Goal: Task Accomplishment & Management: Use online tool/utility

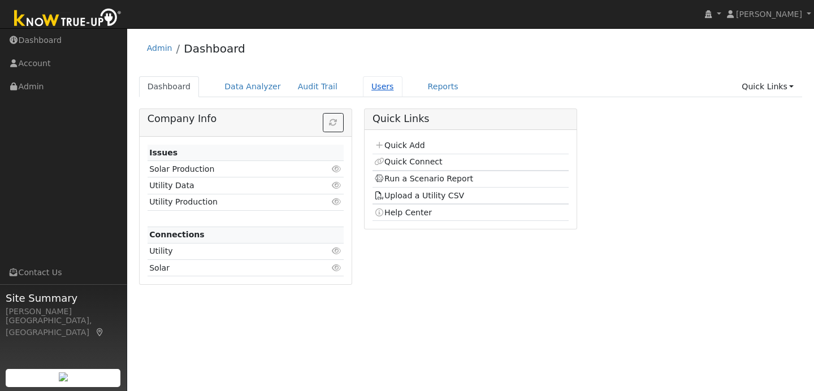
click at [364, 90] on link "Users" at bounding box center [383, 86] width 40 height 21
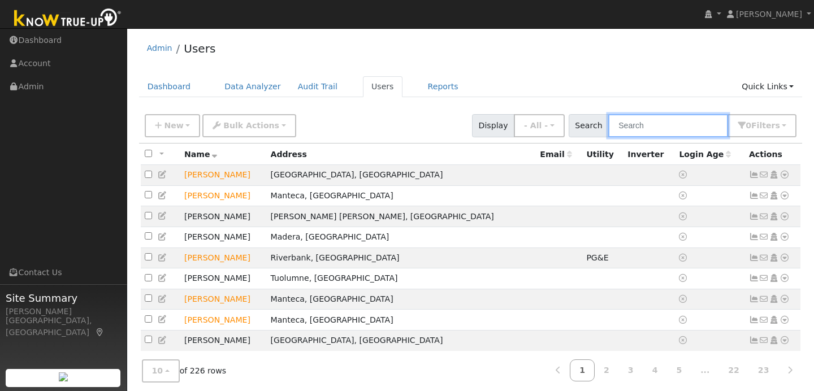
click at [658, 128] on input "text" at bounding box center [668, 125] width 120 height 23
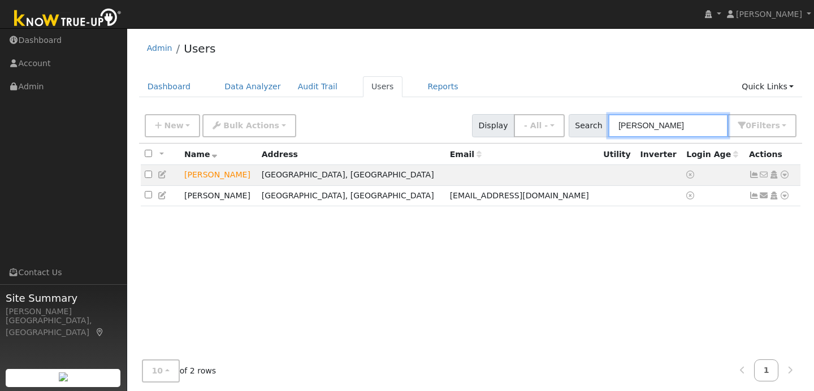
click at [662, 127] on input "smith" at bounding box center [668, 125] width 120 height 23
type input "s"
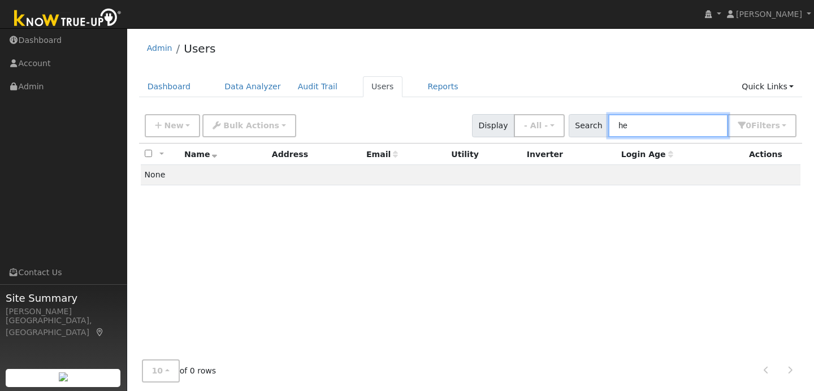
type input "h"
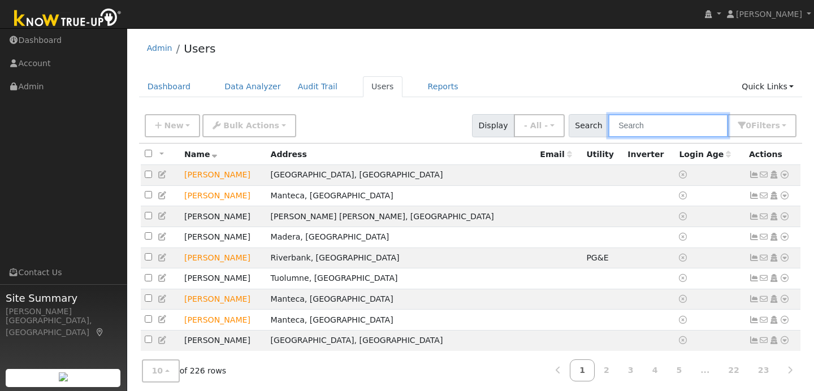
click at [637, 124] on input "text" at bounding box center [668, 125] width 120 height 23
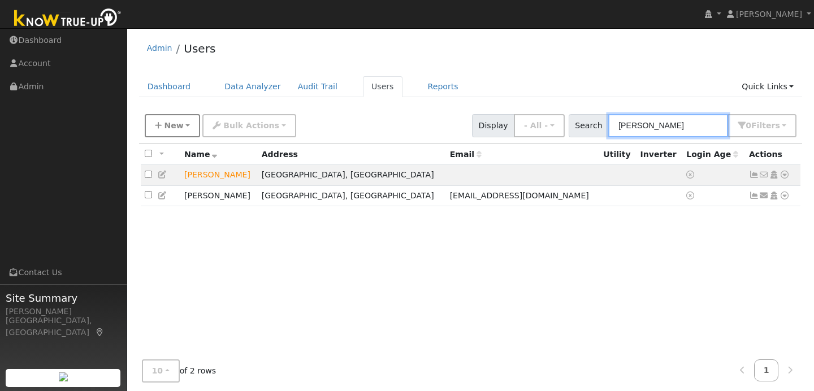
type input "smith"
click at [181, 134] on button "New" at bounding box center [173, 125] width 56 height 23
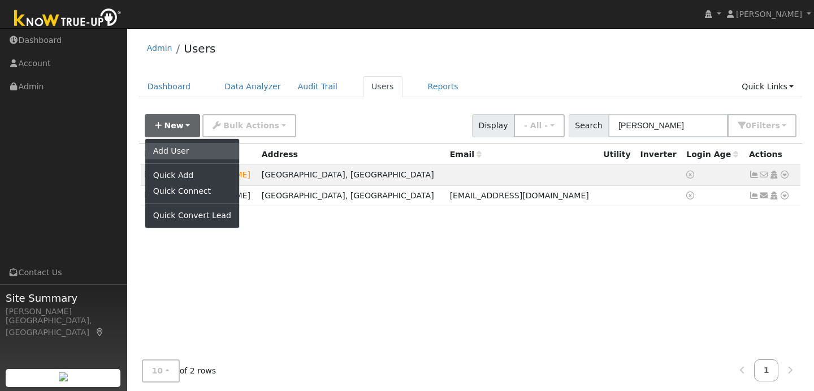
click at [205, 156] on link "Add User" at bounding box center [192, 151] width 94 height 16
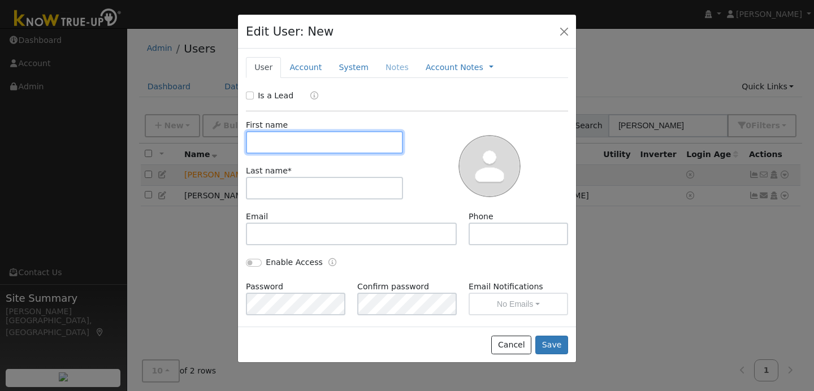
click at [275, 141] on input "text" at bounding box center [324, 142] width 157 height 23
type input "Heidi"
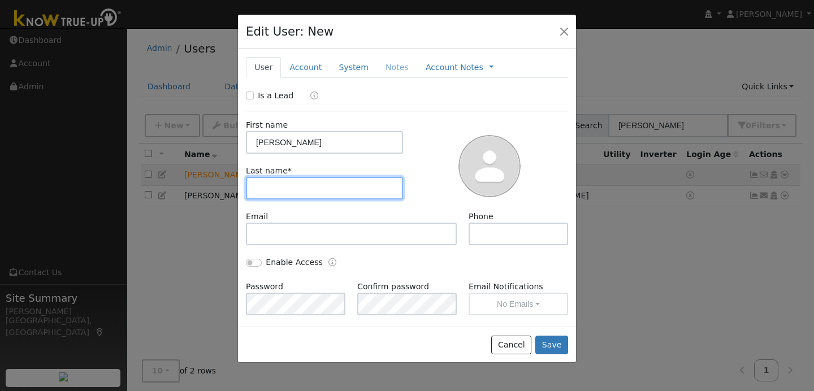
click at [262, 189] on input "text" at bounding box center [324, 188] width 157 height 23
type input "Smith"
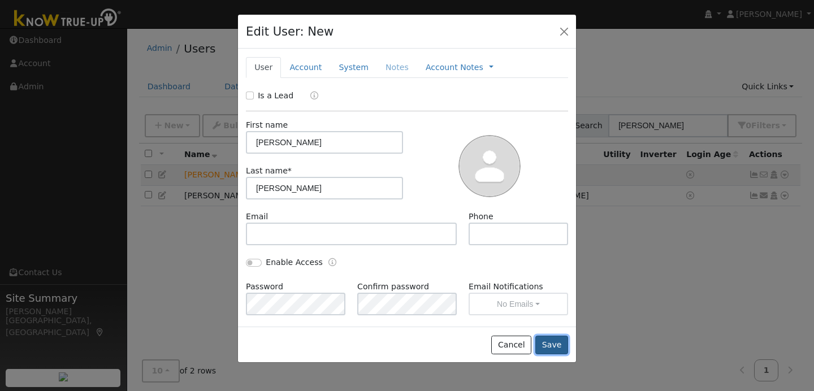
click at [551, 340] on button "Save" at bounding box center [551, 345] width 33 height 19
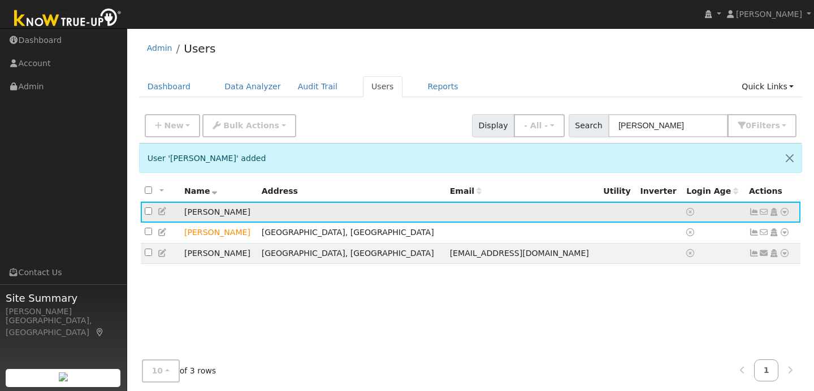
click at [786, 215] on icon at bounding box center [785, 212] width 10 height 8
click at [742, 236] on link "Data Analyzer" at bounding box center [748, 232] width 82 height 16
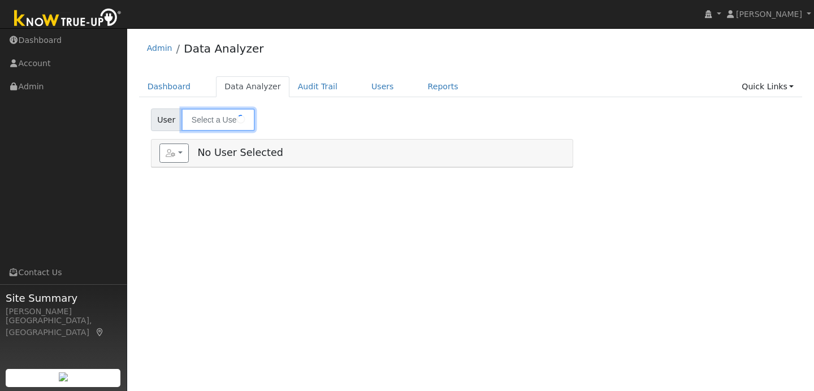
type input "Heidi Smith"
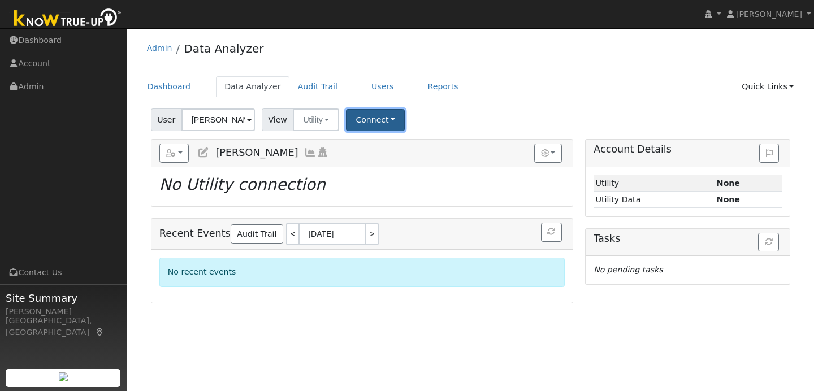
click at [380, 123] on button "Connect" at bounding box center [375, 120] width 59 height 22
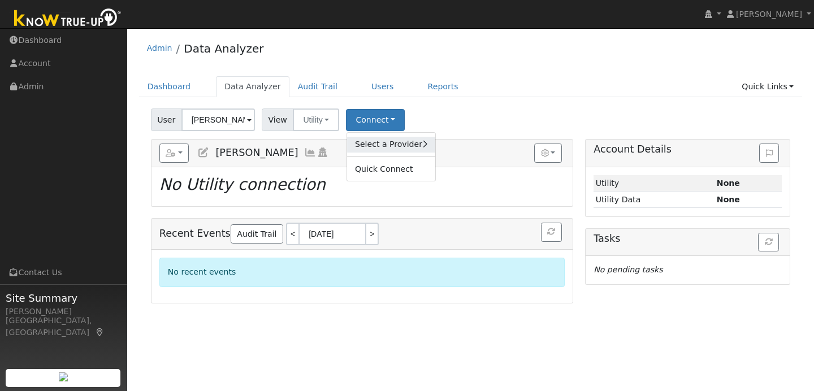
click at [383, 141] on link "Select a Provider" at bounding box center [391, 145] width 88 height 16
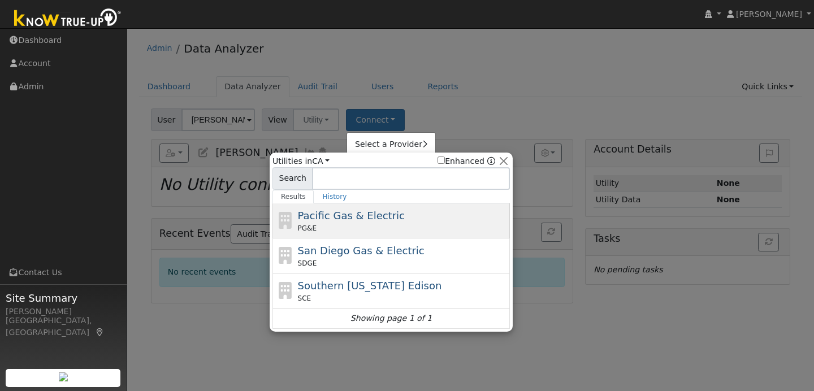
click at [352, 225] on div "PG&E" at bounding box center [403, 228] width 210 height 10
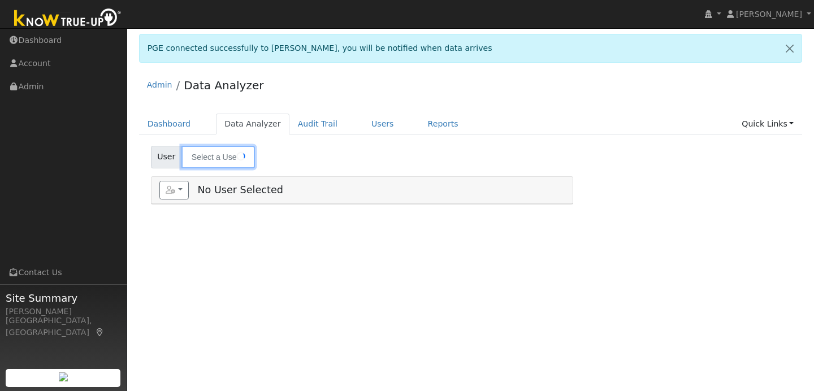
type input "[PERSON_NAME]"
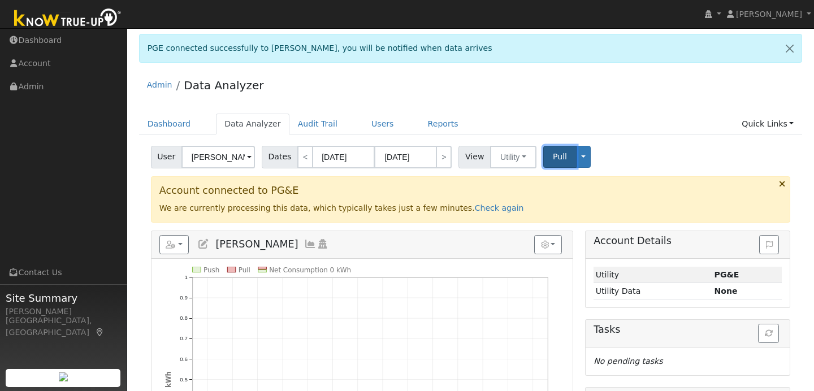
click at [561, 151] on button "Pull" at bounding box center [559, 157] width 33 height 22
click at [557, 155] on span "Pull" at bounding box center [560, 156] width 14 height 9
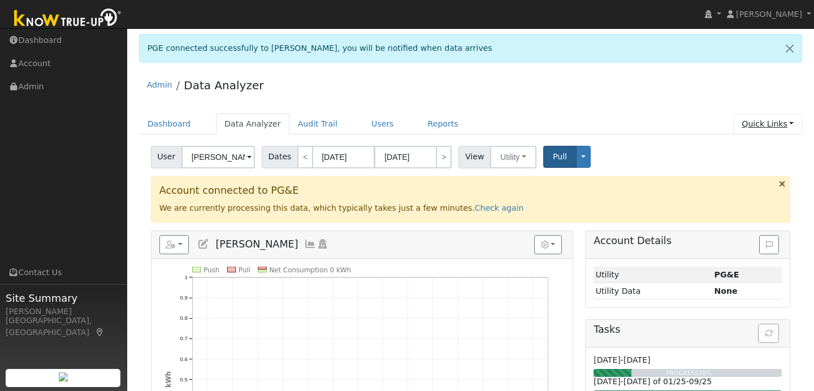
click at [786, 123] on link "Quick Links" at bounding box center [767, 124] width 69 height 21
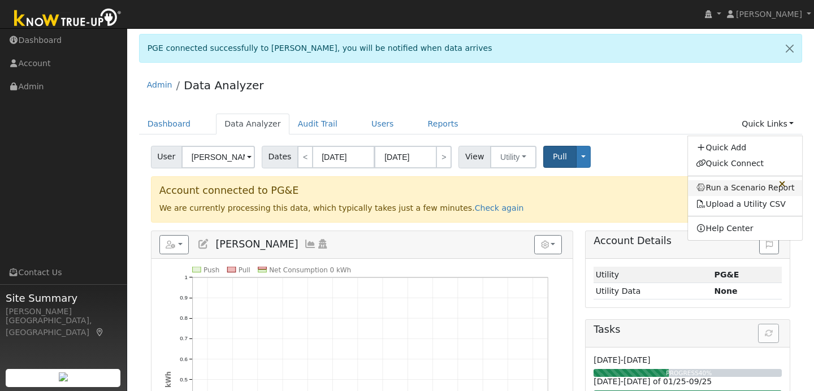
click at [751, 186] on link "Run a Scenario Report" at bounding box center [745, 188] width 115 height 16
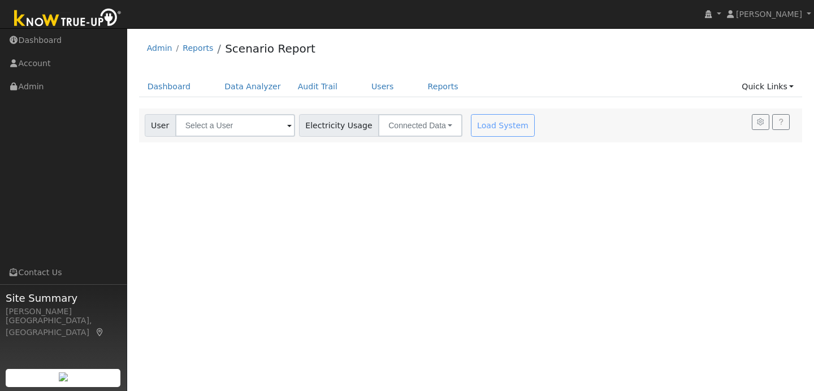
click at [287, 128] on span at bounding box center [289, 126] width 5 height 13
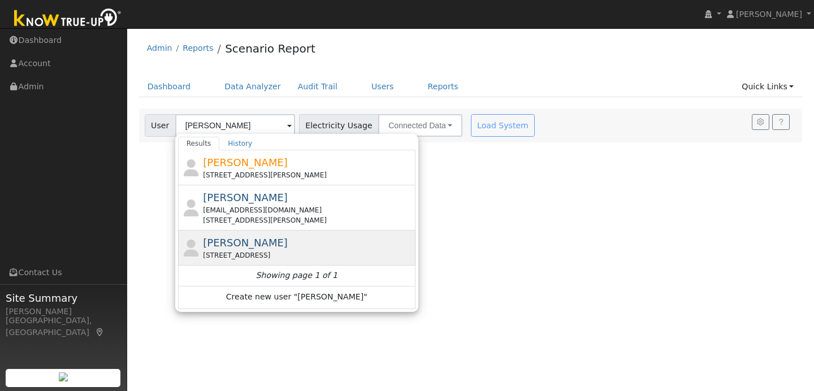
click at [283, 237] on div "[PERSON_NAME] [STREET_ADDRESS]" at bounding box center [308, 247] width 210 height 25
type input "[PERSON_NAME]"
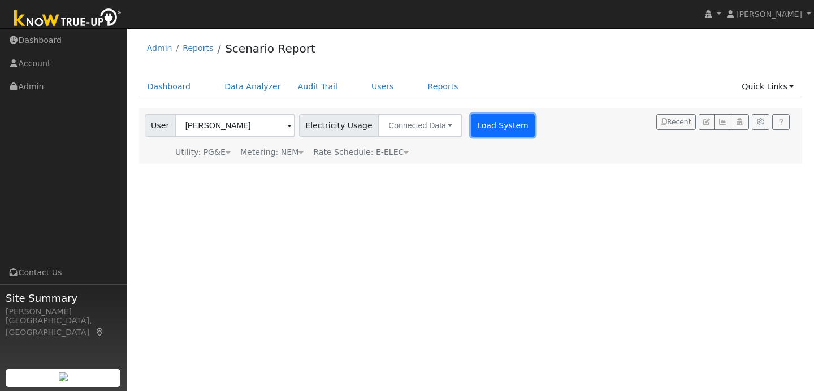
click at [496, 115] on button "Load System" at bounding box center [503, 125] width 64 height 23
